Goal: Navigation & Orientation: Find specific page/section

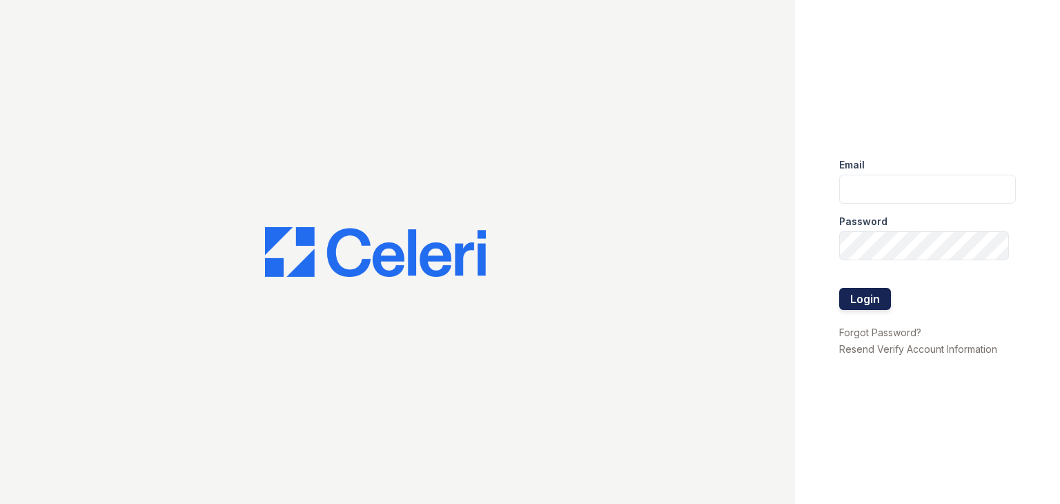
type input "[EMAIL_ADDRESS][DOMAIN_NAME]"
click at [869, 308] on button "Login" at bounding box center [865, 299] width 52 height 22
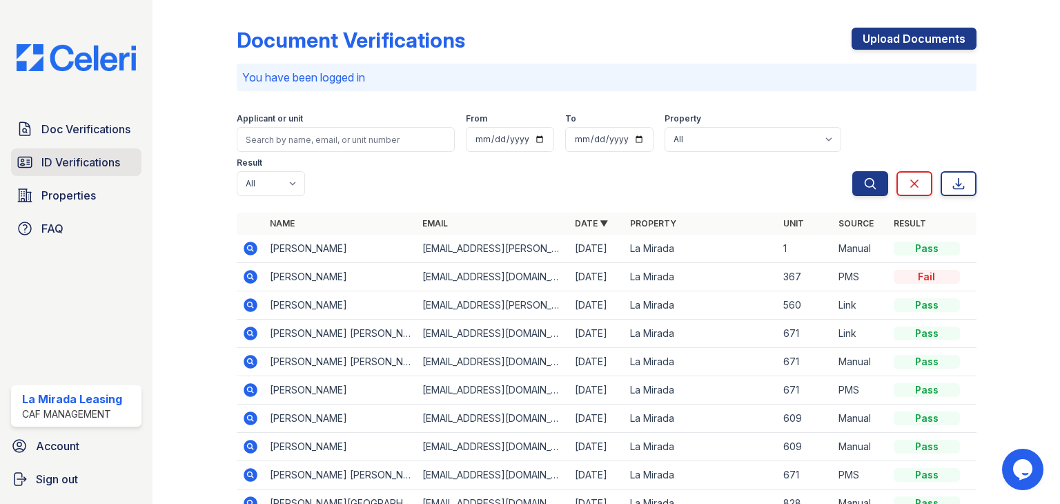
click at [57, 161] on span "ID Verifications" at bounding box center [80, 162] width 79 height 17
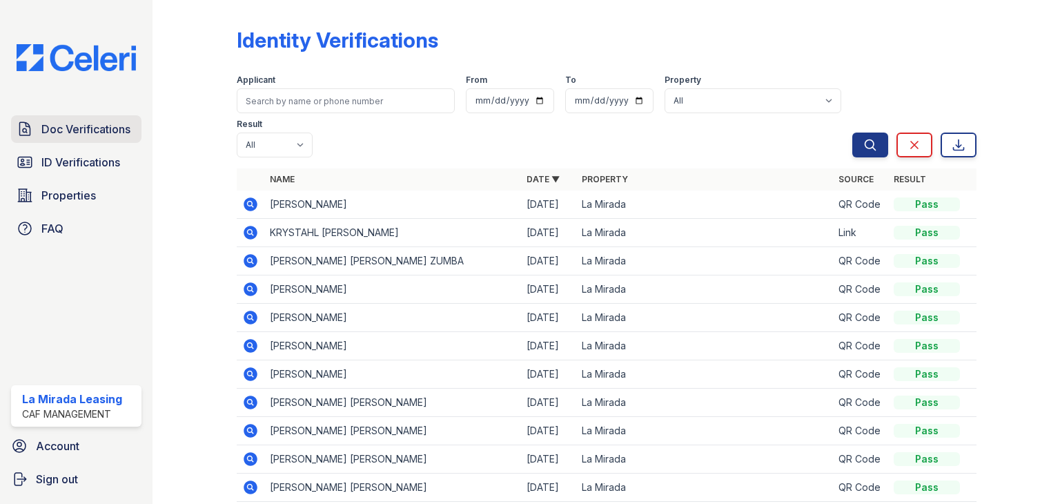
click at [66, 128] on span "Doc Verifications" at bounding box center [85, 129] width 89 height 17
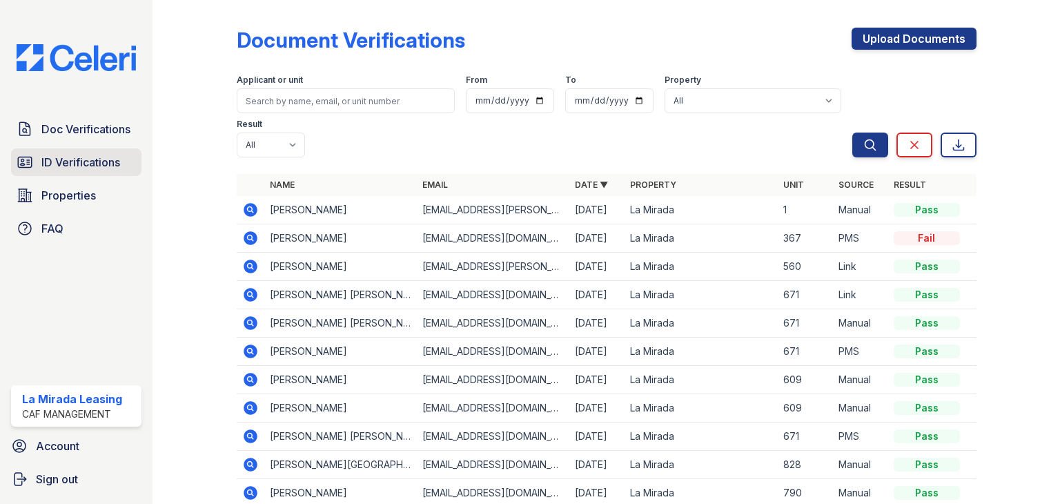
click at [62, 155] on span "ID Verifications" at bounding box center [80, 162] width 79 height 17
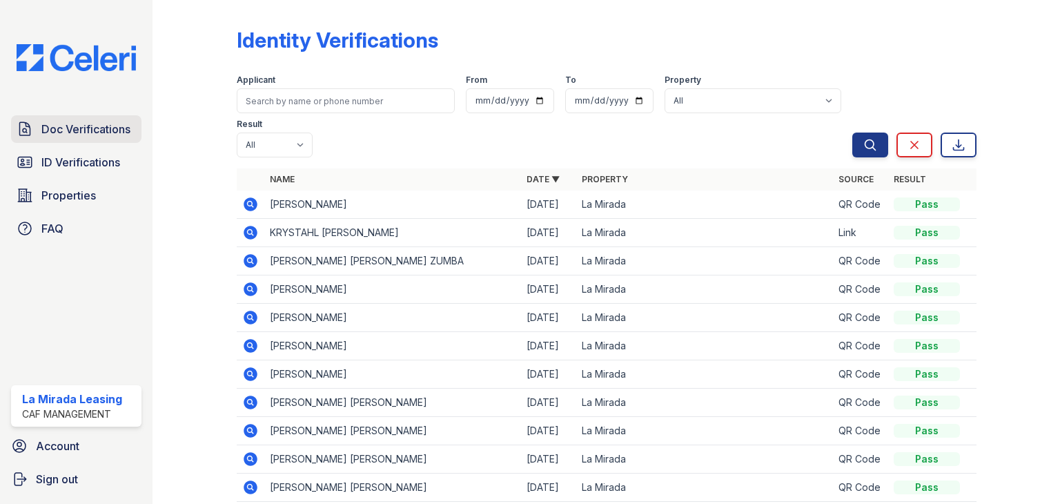
click at [62, 130] on span "Doc Verifications" at bounding box center [85, 129] width 89 height 17
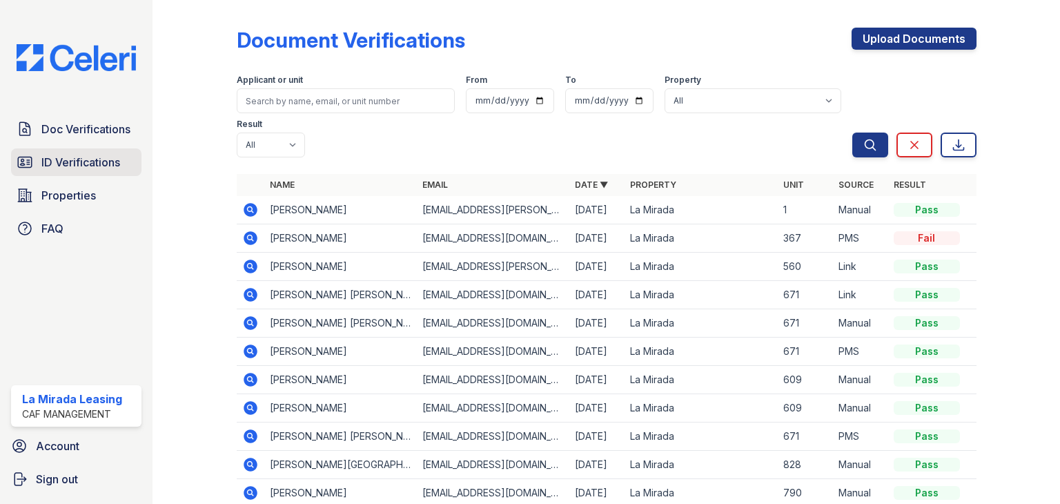
click at [69, 161] on span "ID Verifications" at bounding box center [80, 162] width 79 height 17
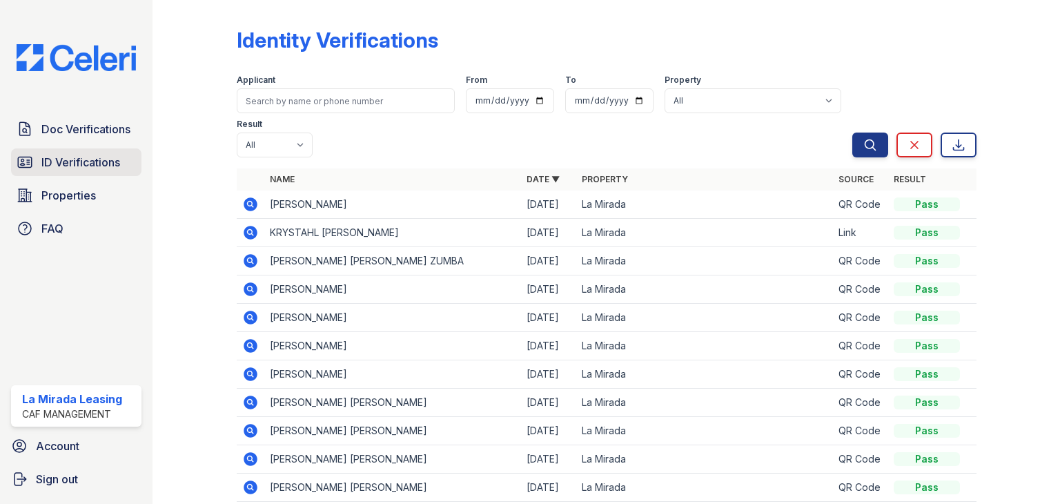
click at [94, 166] on span "ID Verifications" at bounding box center [80, 162] width 79 height 17
click at [88, 127] on span "Doc Verifications" at bounding box center [85, 129] width 89 height 17
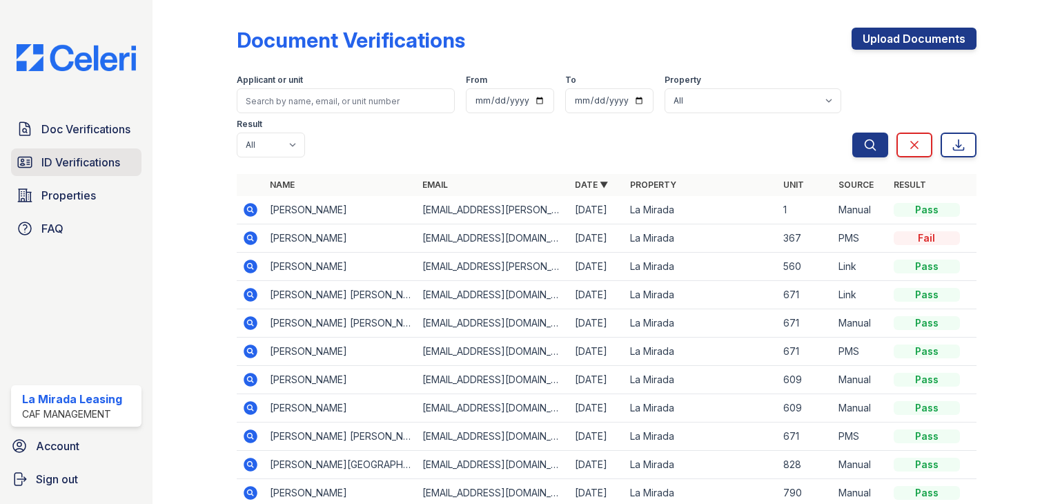
click at [86, 157] on span "ID Verifications" at bounding box center [80, 162] width 79 height 17
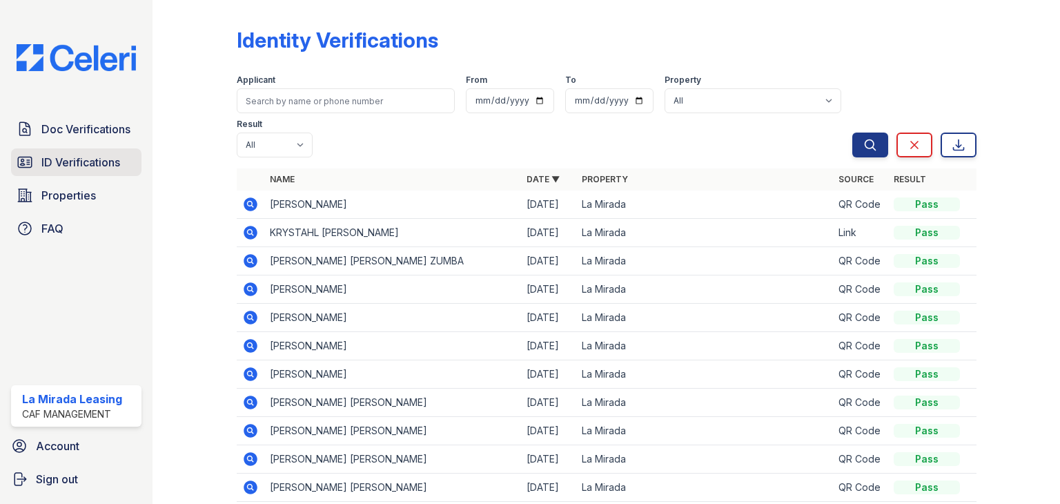
click at [53, 159] on span "ID Verifications" at bounding box center [80, 162] width 79 height 17
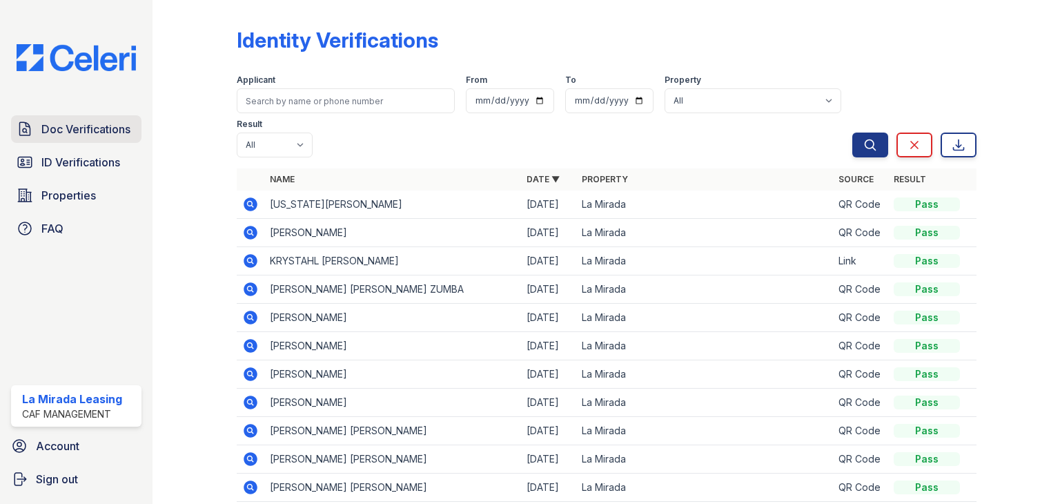
click at [77, 122] on span "Doc Verifications" at bounding box center [85, 129] width 89 height 17
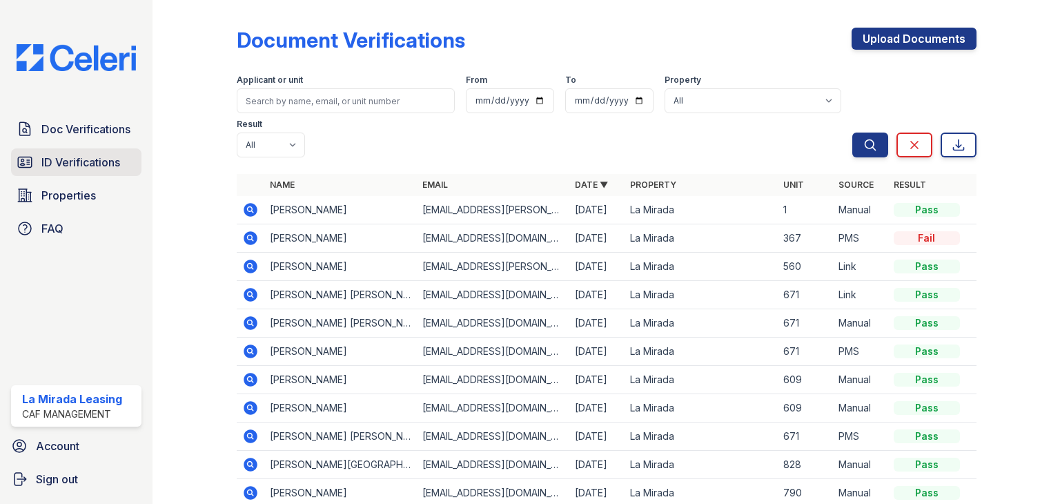
click at [83, 167] on span "ID Verifications" at bounding box center [80, 162] width 79 height 17
